Goal: Task Accomplishment & Management: Manage account settings

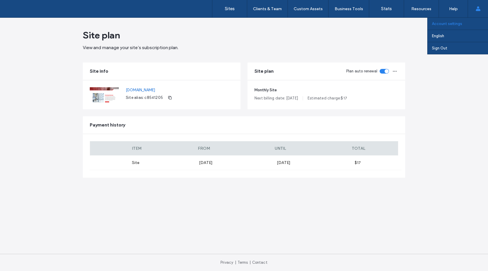
click at [471, 21] on link "Account settings" at bounding box center [460, 24] width 56 height 12
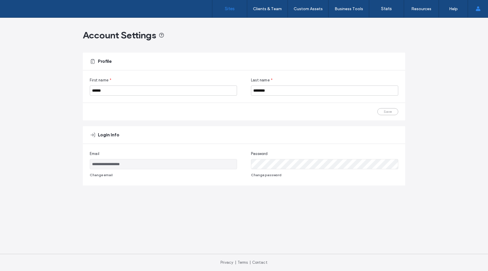
click at [234, 8] on label "Sites" at bounding box center [230, 8] width 10 height 5
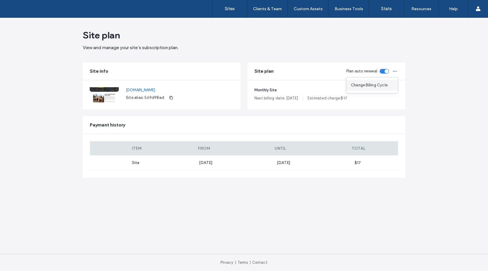
click at [388, 84] on div "Change Billing Cycle" at bounding box center [373, 85] width 52 height 11
click at [418, 103] on div "Site plan View and manage your site’s subscription plan. Site info www.integrit…" at bounding box center [244, 144] width 488 height 253
click at [226, 9] on label "Sites" at bounding box center [230, 8] width 10 height 5
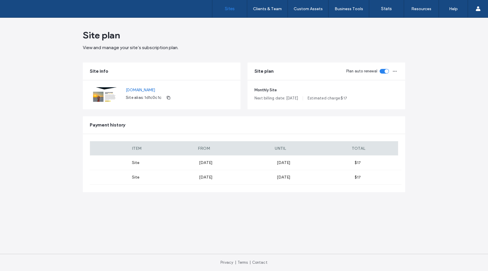
click at [228, 8] on label "Sites" at bounding box center [230, 8] width 10 height 5
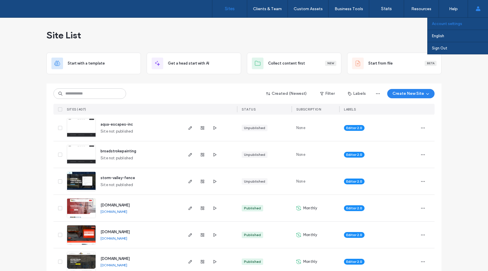
click at [473, 25] on link "Account settings" at bounding box center [460, 24] width 56 height 12
